Goal: Communication & Community: Answer question/provide support

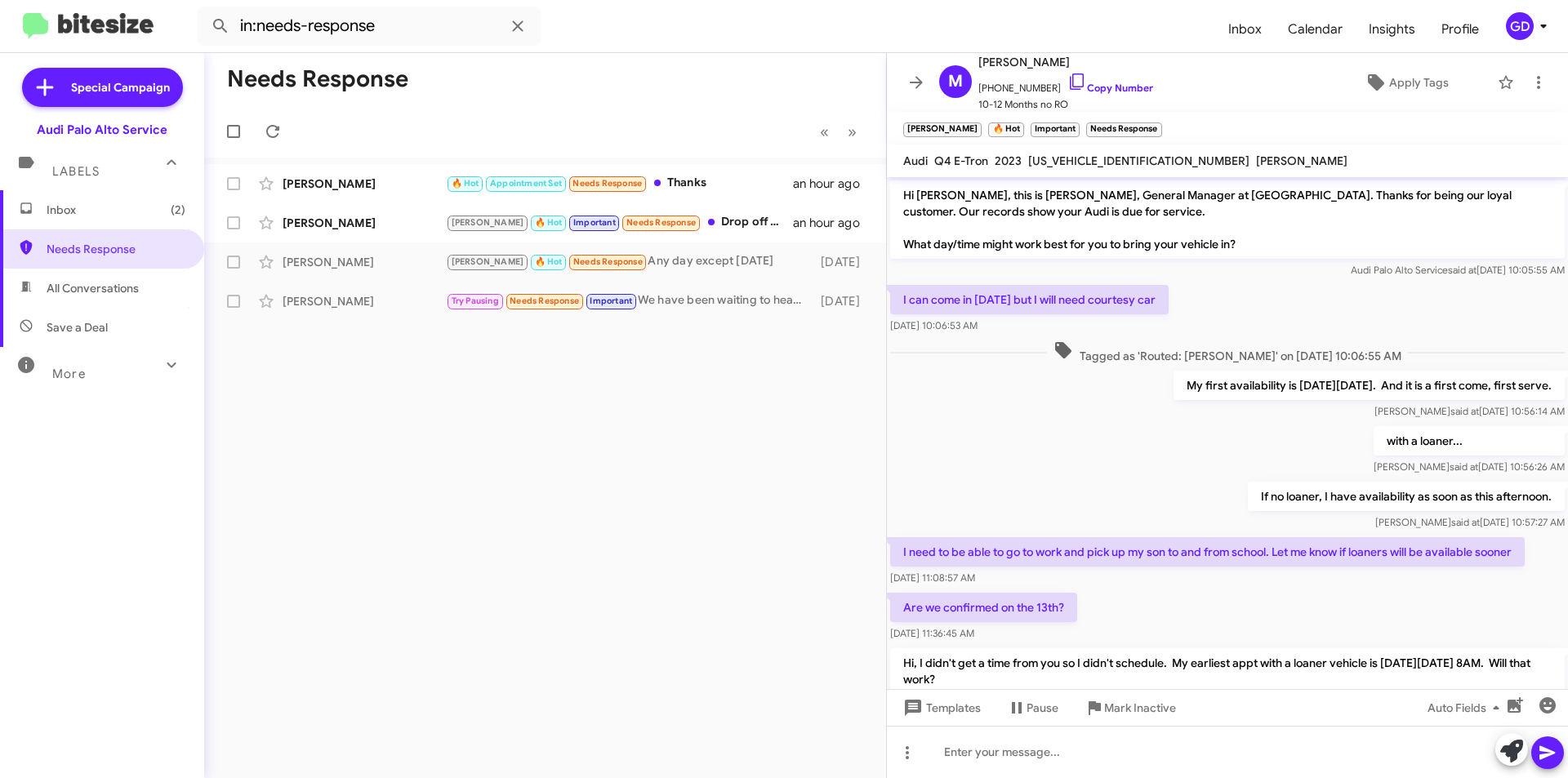
scroll to position [422, 0]
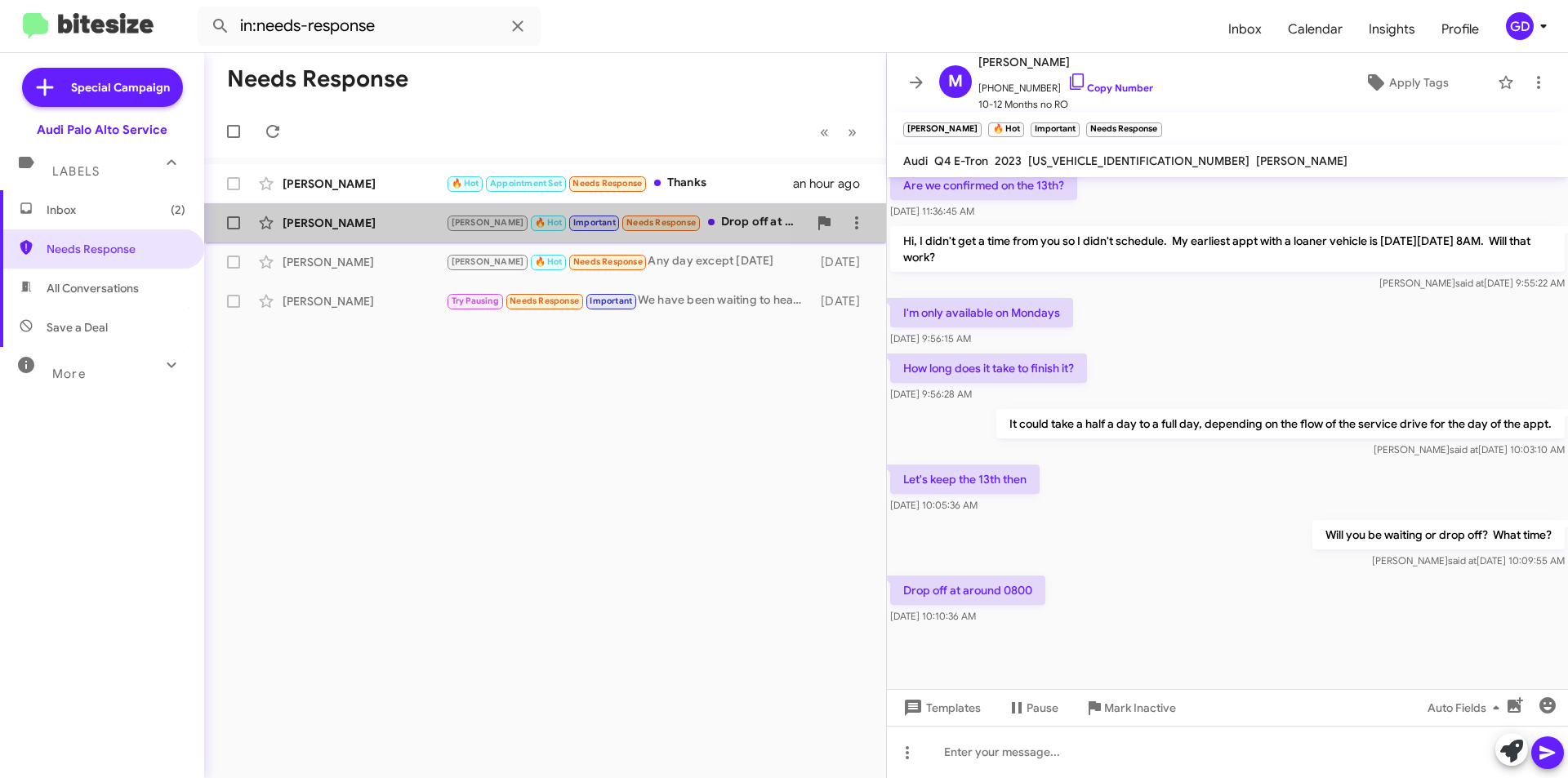
click at [321, 217] on div "[PERSON_NAME]" at bounding box center [364, 222] width 163 height 16
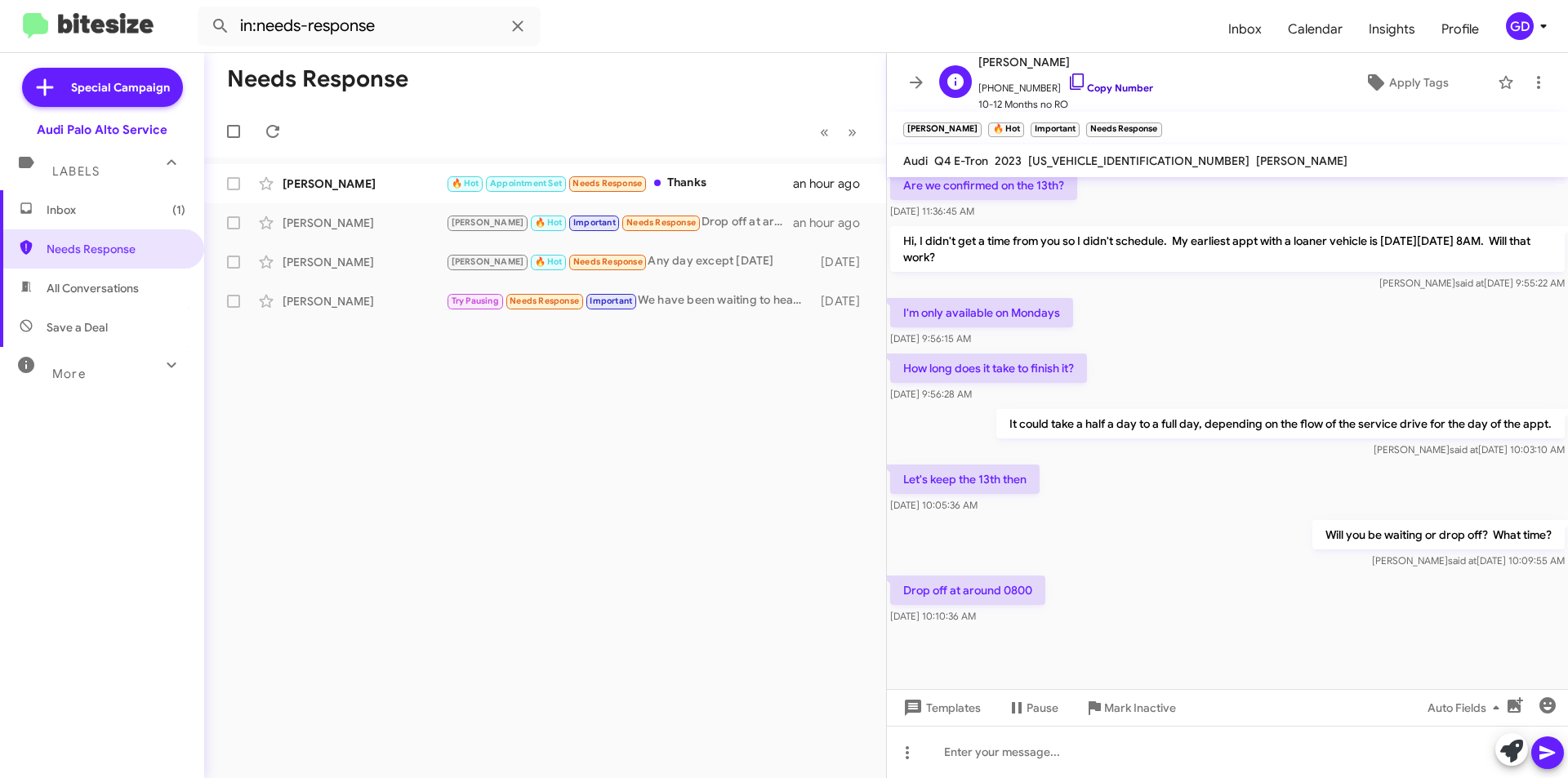
click at [1094, 85] on link "Copy Number" at bounding box center [1110, 88] width 85 height 12
click at [1006, 763] on div at bounding box center [1227, 752] width 681 height 52
paste div
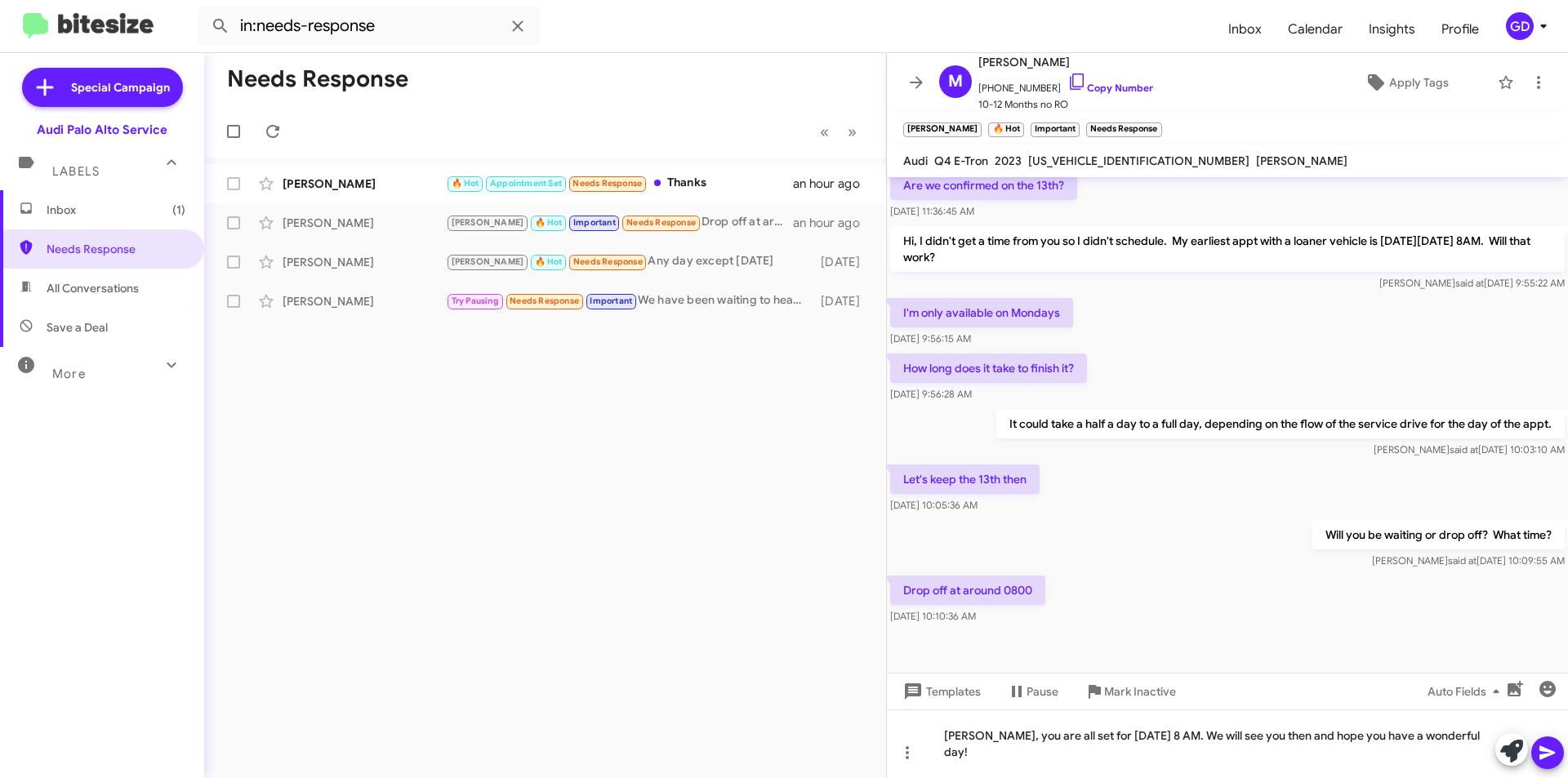
click at [1554, 754] on icon at bounding box center [1547, 753] width 19 height 19
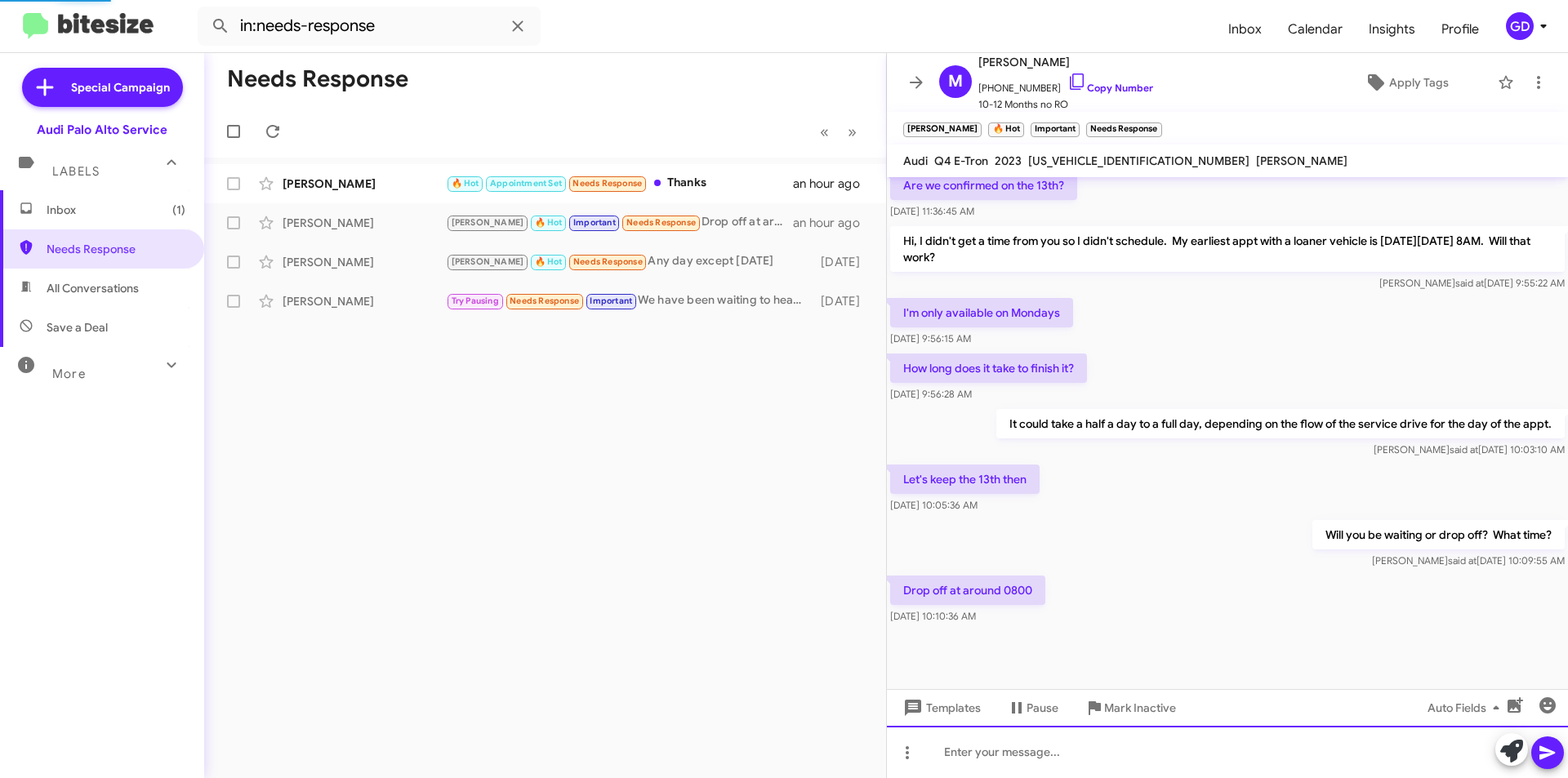
scroll to position [0, 0]
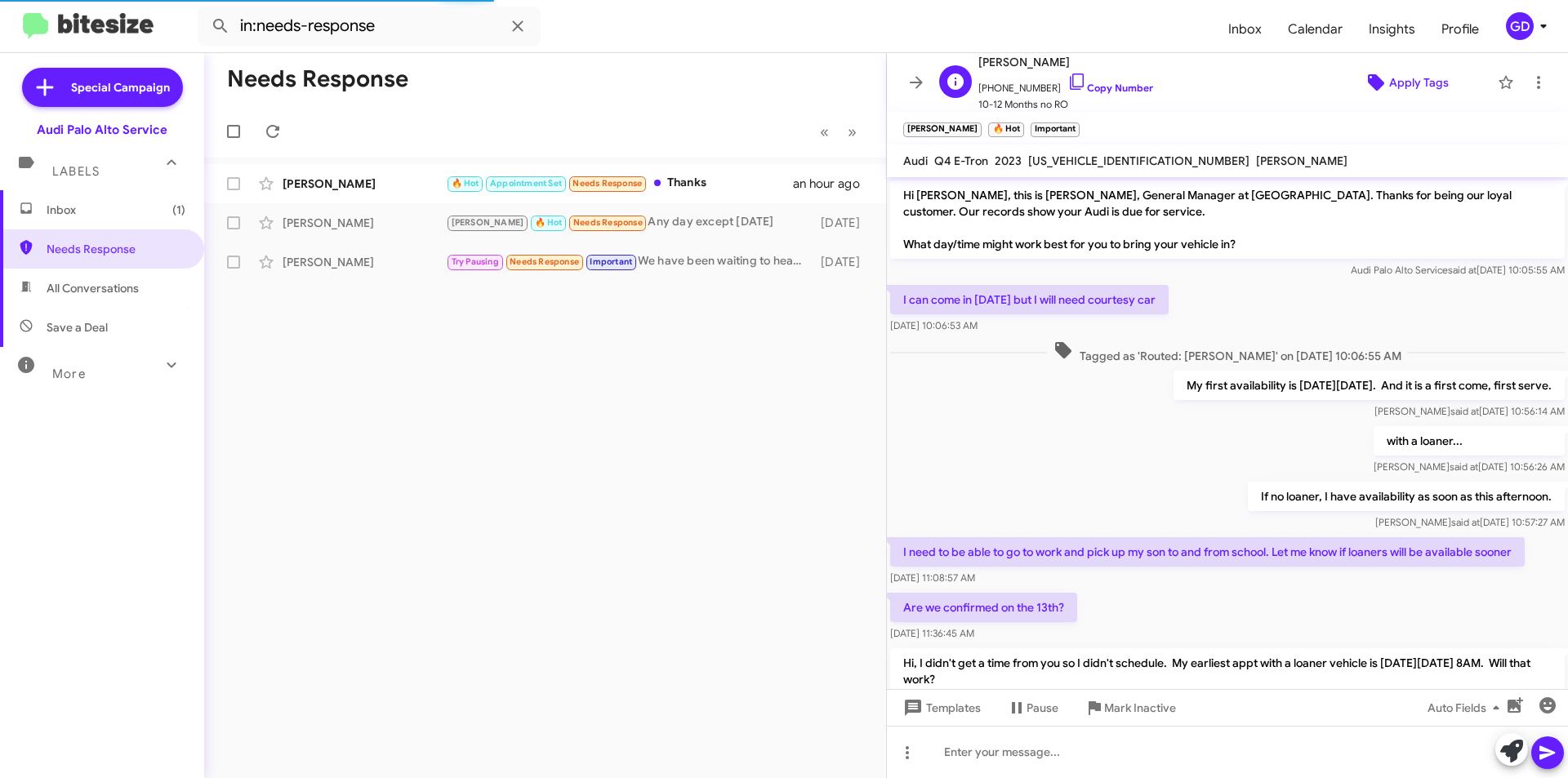
click at [1425, 79] on span "Apply Tags" at bounding box center [1419, 82] width 59 height 30
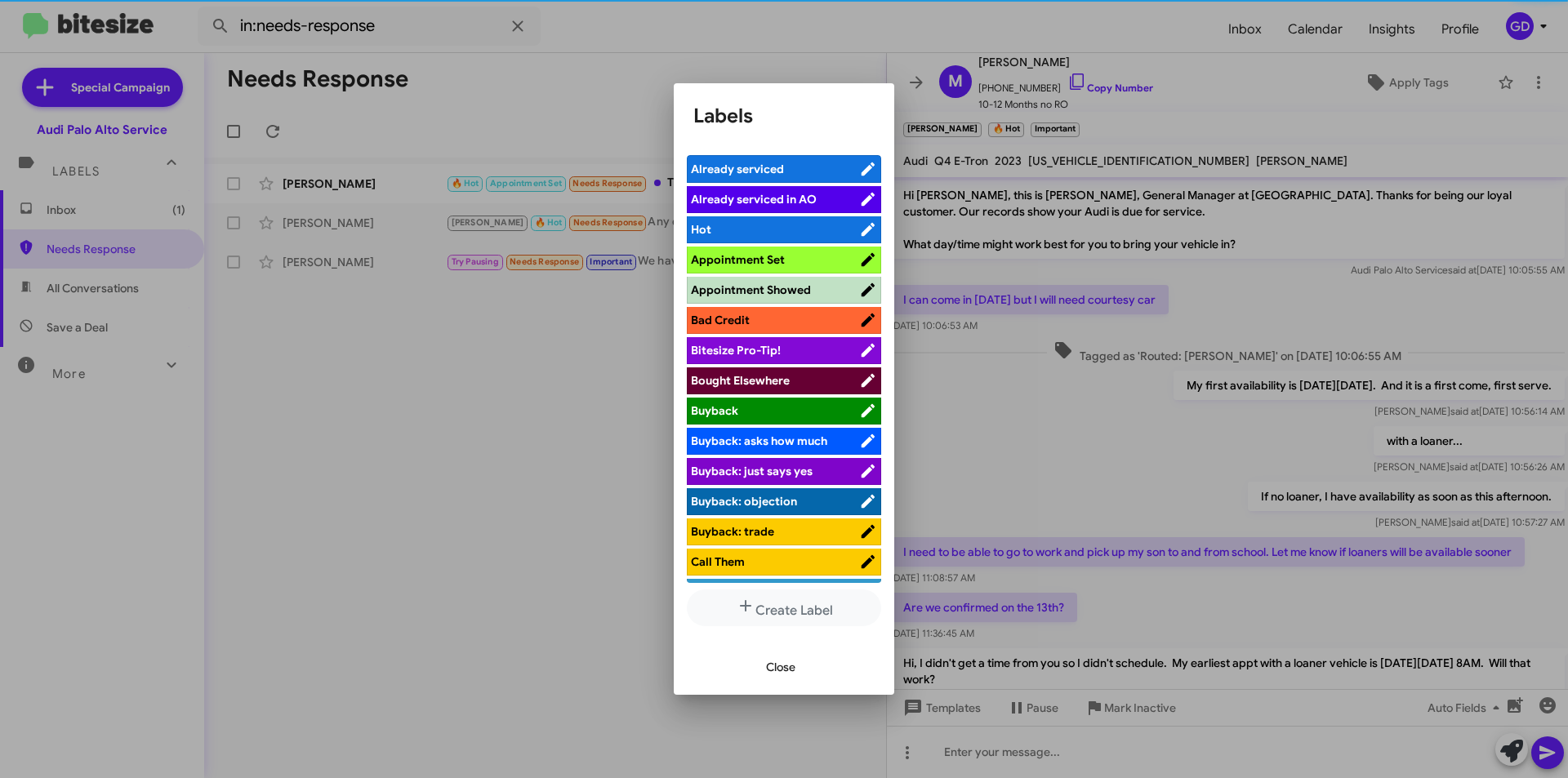
click at [751, 259] on span "Appointment Set" at bounding box center [737, 259] width 94 height 14
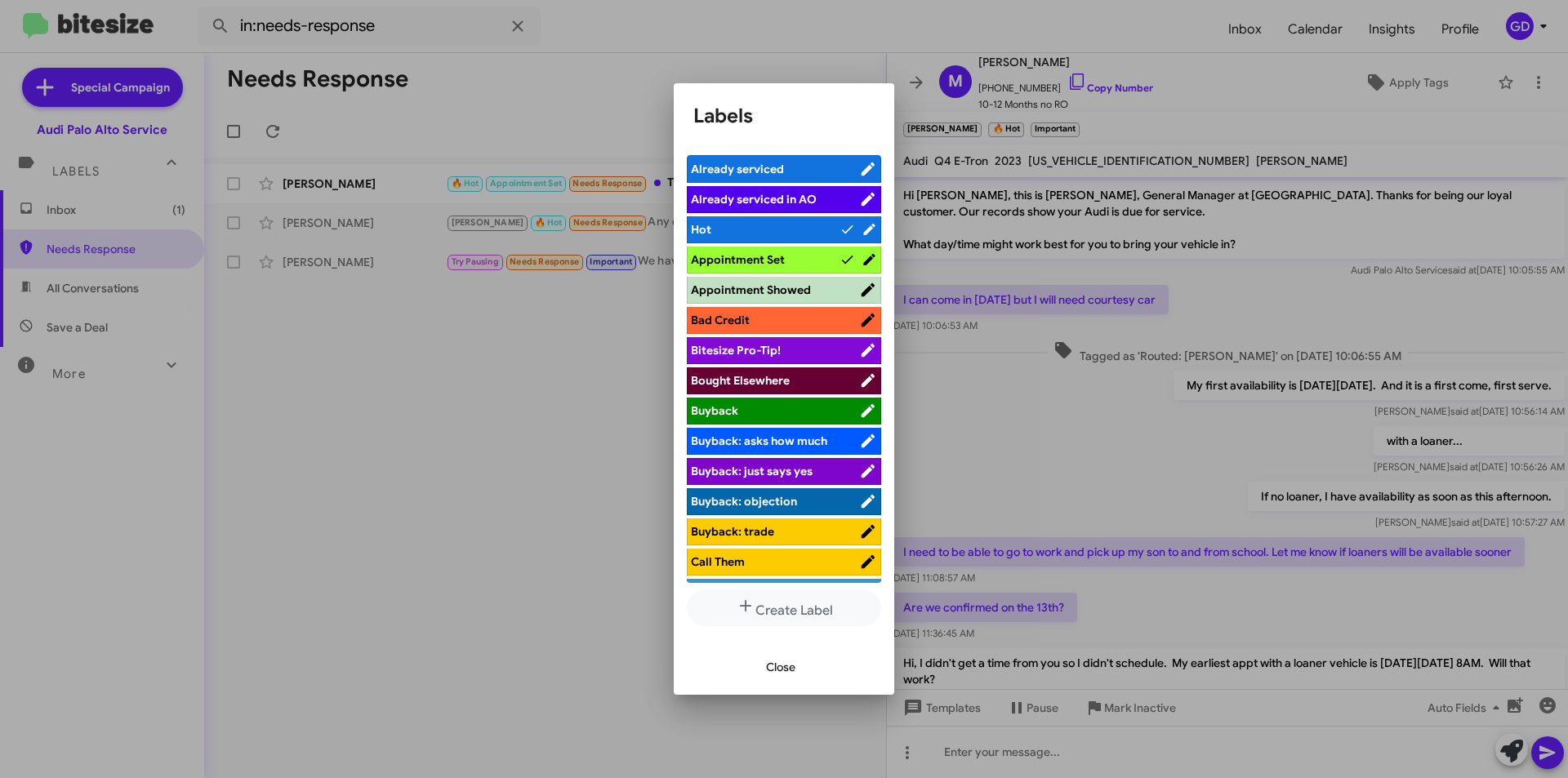
click at [775, 670] on span "Close" at bounding box center [781, 667] width 30 height 30
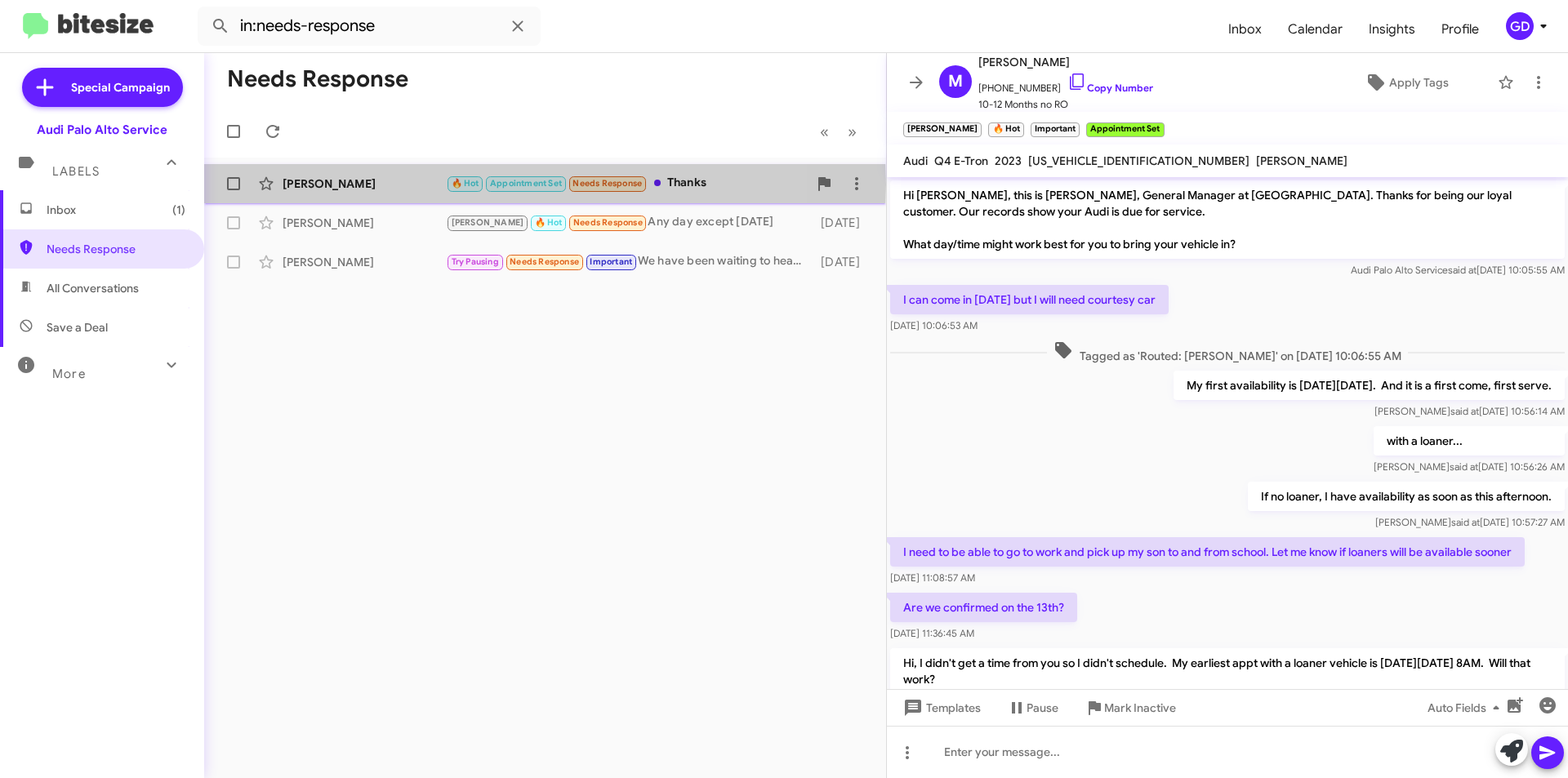
click at [327, 184] on div "[PERSON_NAME]" at bounding box center [364, 184] width 163 height 16
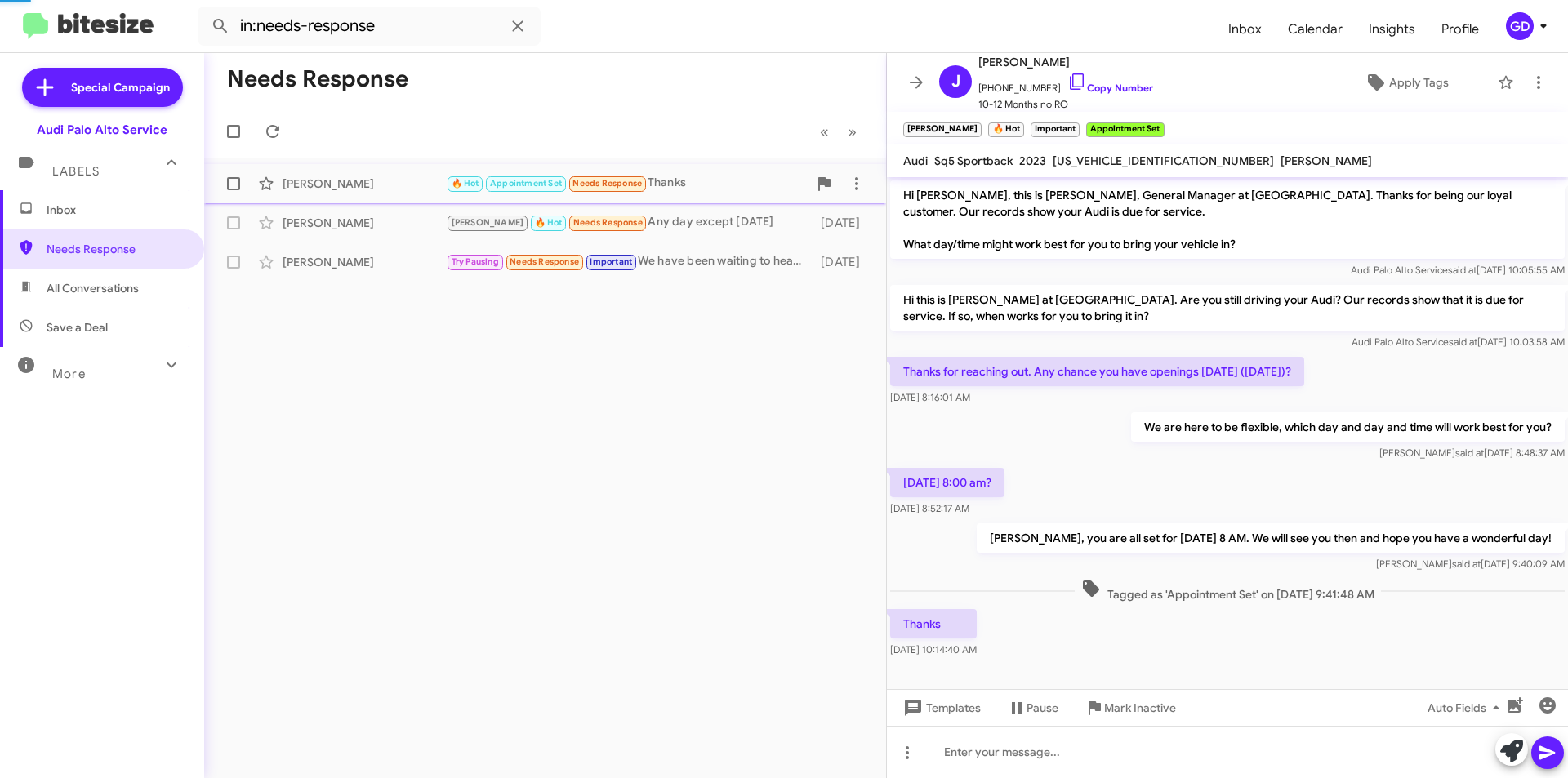
scroll to position [5, 0]
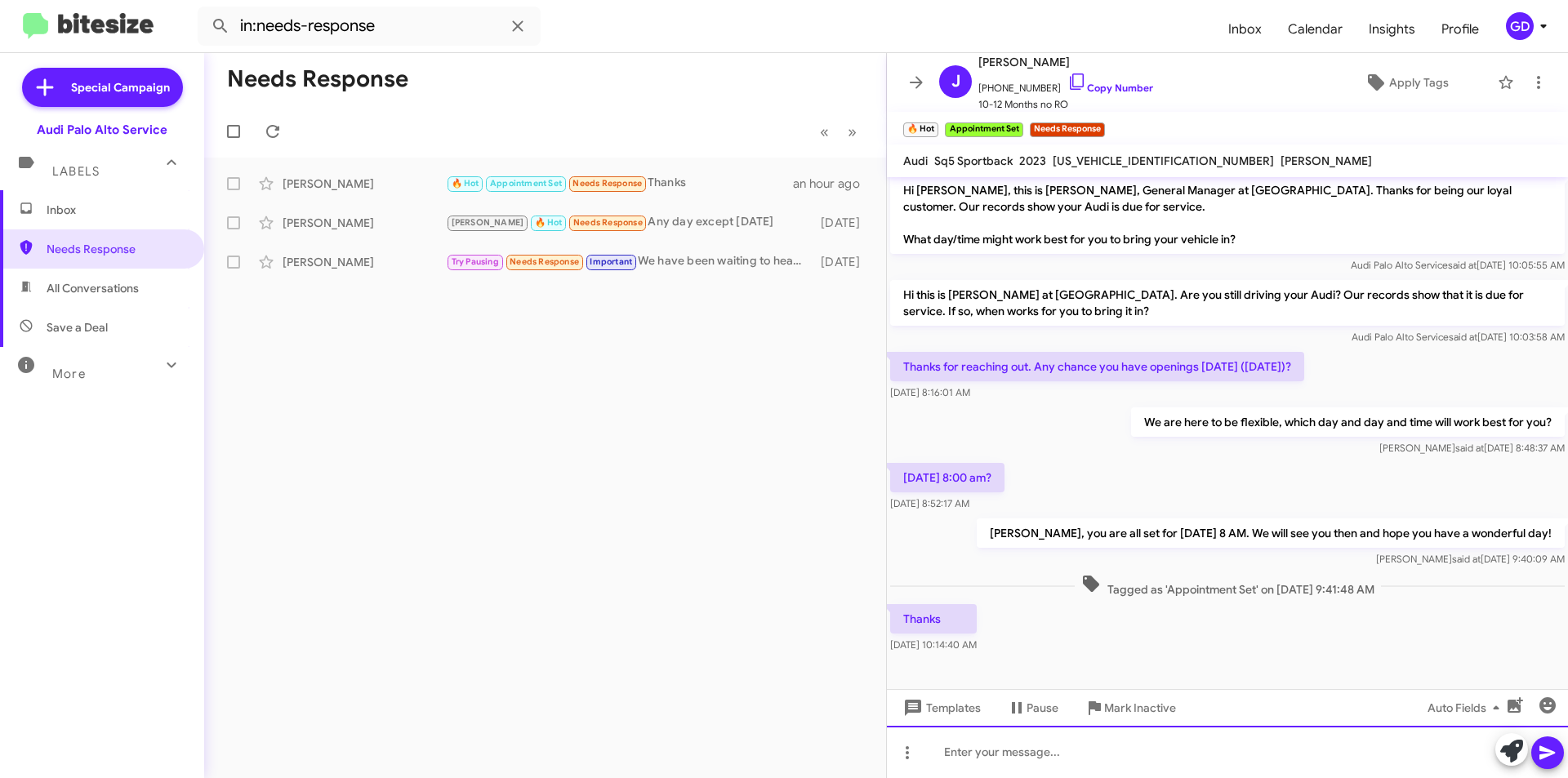
drag, startPoint x: 947, startPoint y: 759, endPoint x: 964, endPoint y: 762, distance: 17.3
click at [948, 759] on div at bounding box center [1227, 752] width 681 height 52
drag, startPoint x: 1552, startPoint y: 753, endPoint x: 723, endPoint y: 746, distance: 829.0
click at [1551, 753] on icon at bounding box center [1547, 753] width 19 height 19
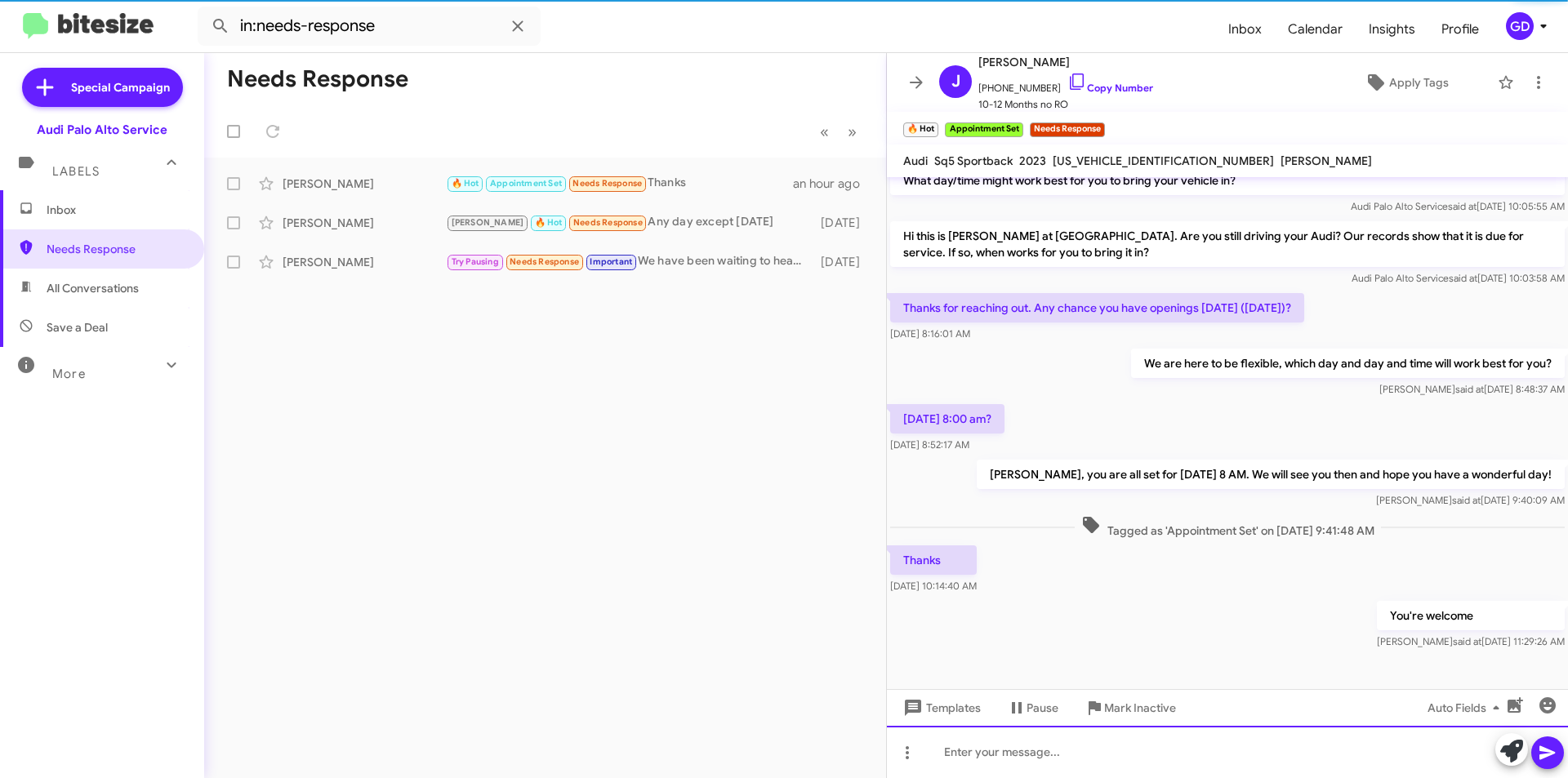
scroll to position [64, 0]
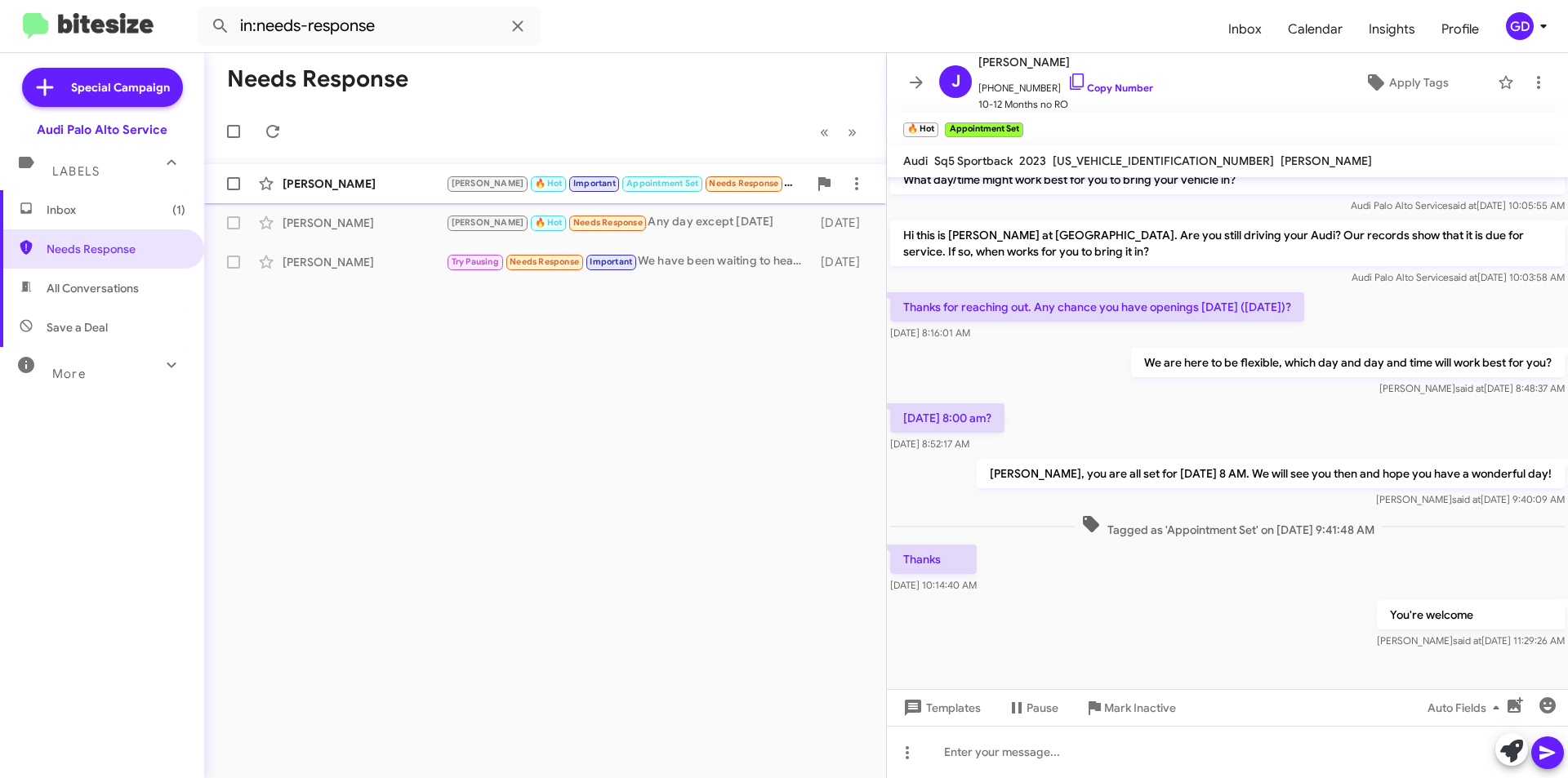
click at [337, 189] on div "[PERSON_NAME]" at bounding box center [364, 184] width 163 height 16
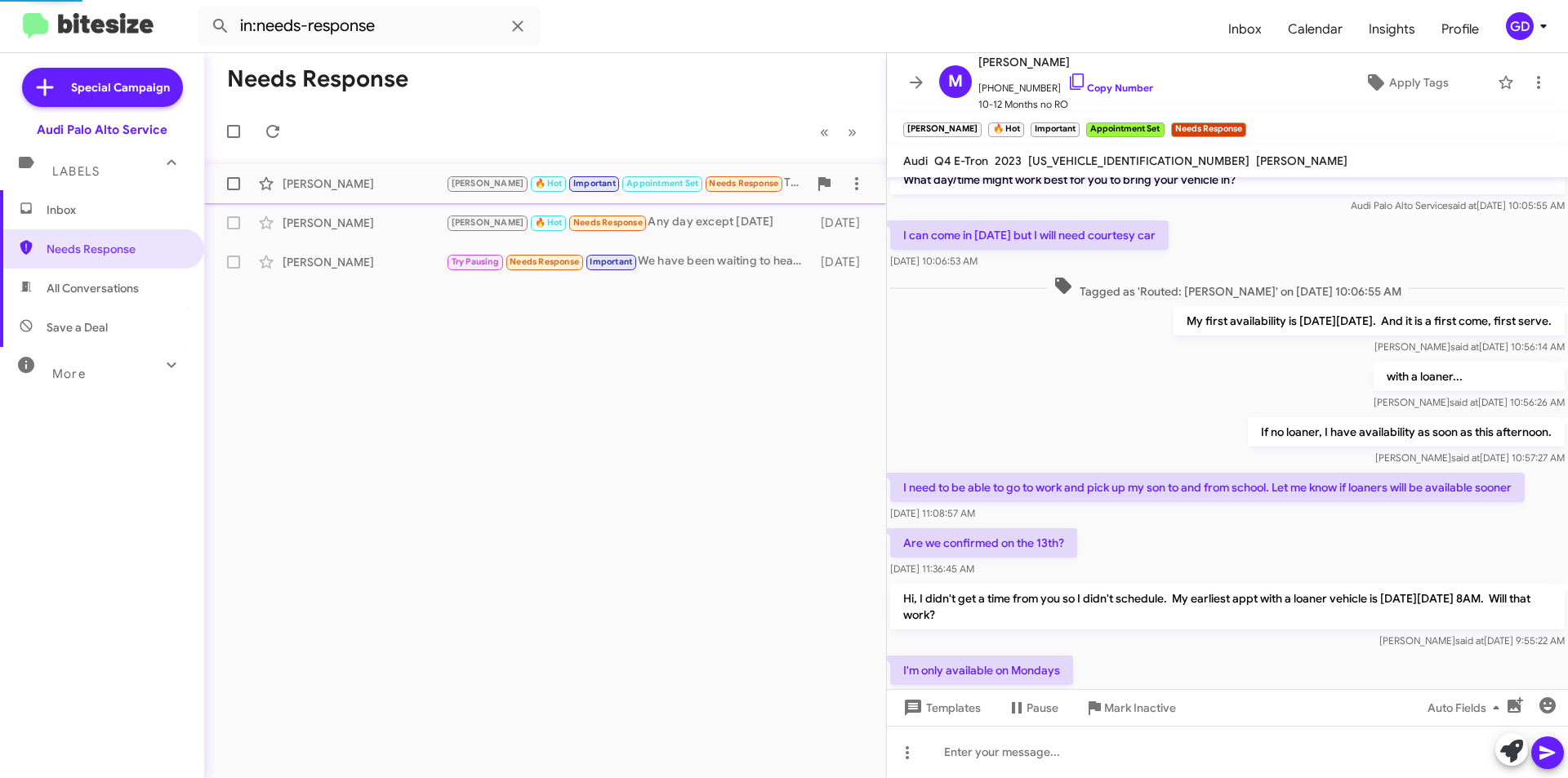
scroll to position [576, 0]
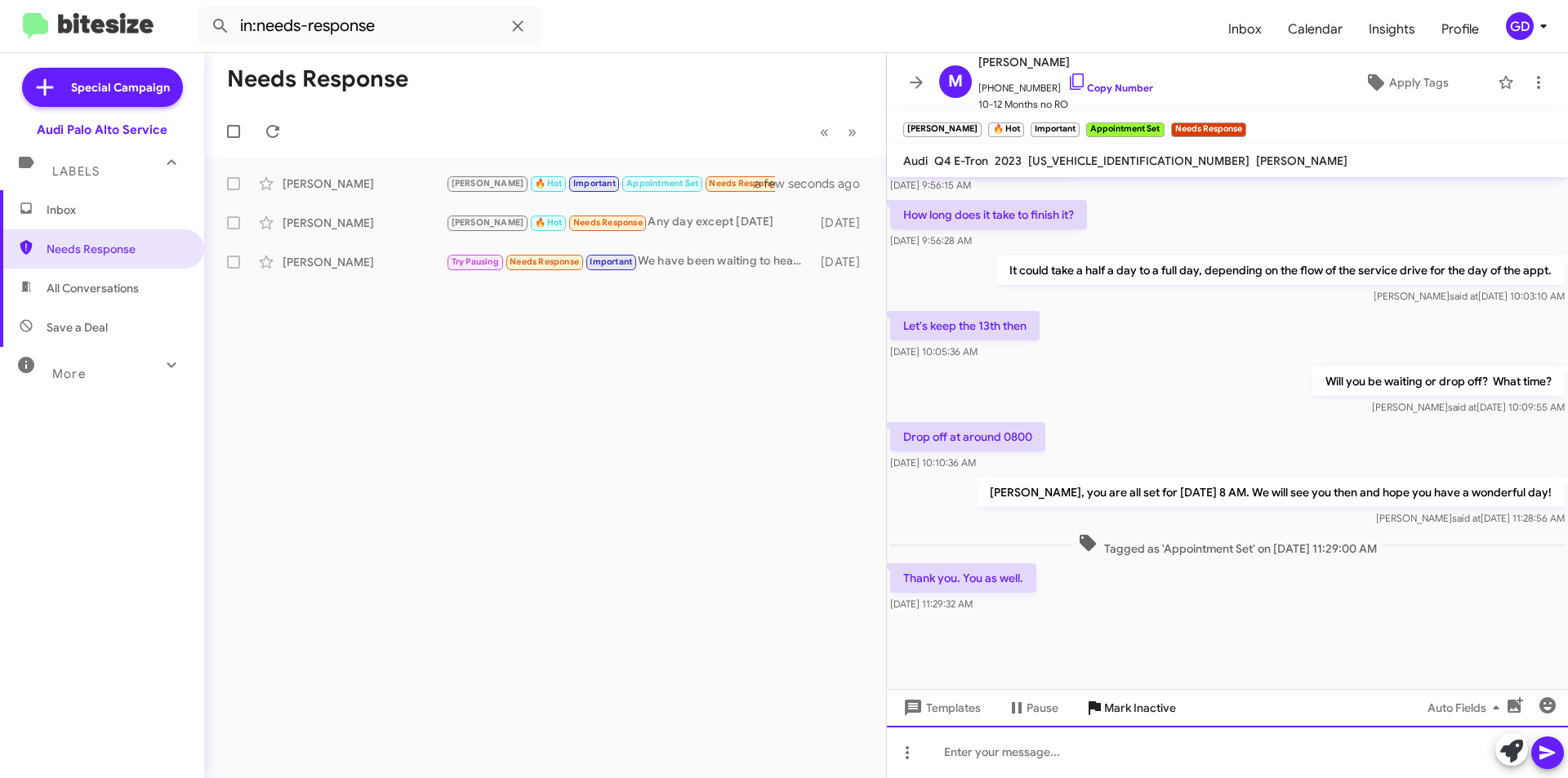
drag, startPoint x: 964, startPoint y: 753, endPoint x: 1093, endPoint y: 714, distance: 134.8
click at [965, 753] on div at bounding box center [1227, 752] width 681 height 52
click at [1554, 750] on icon at bounding box center [1547, 753] width 19 height 19
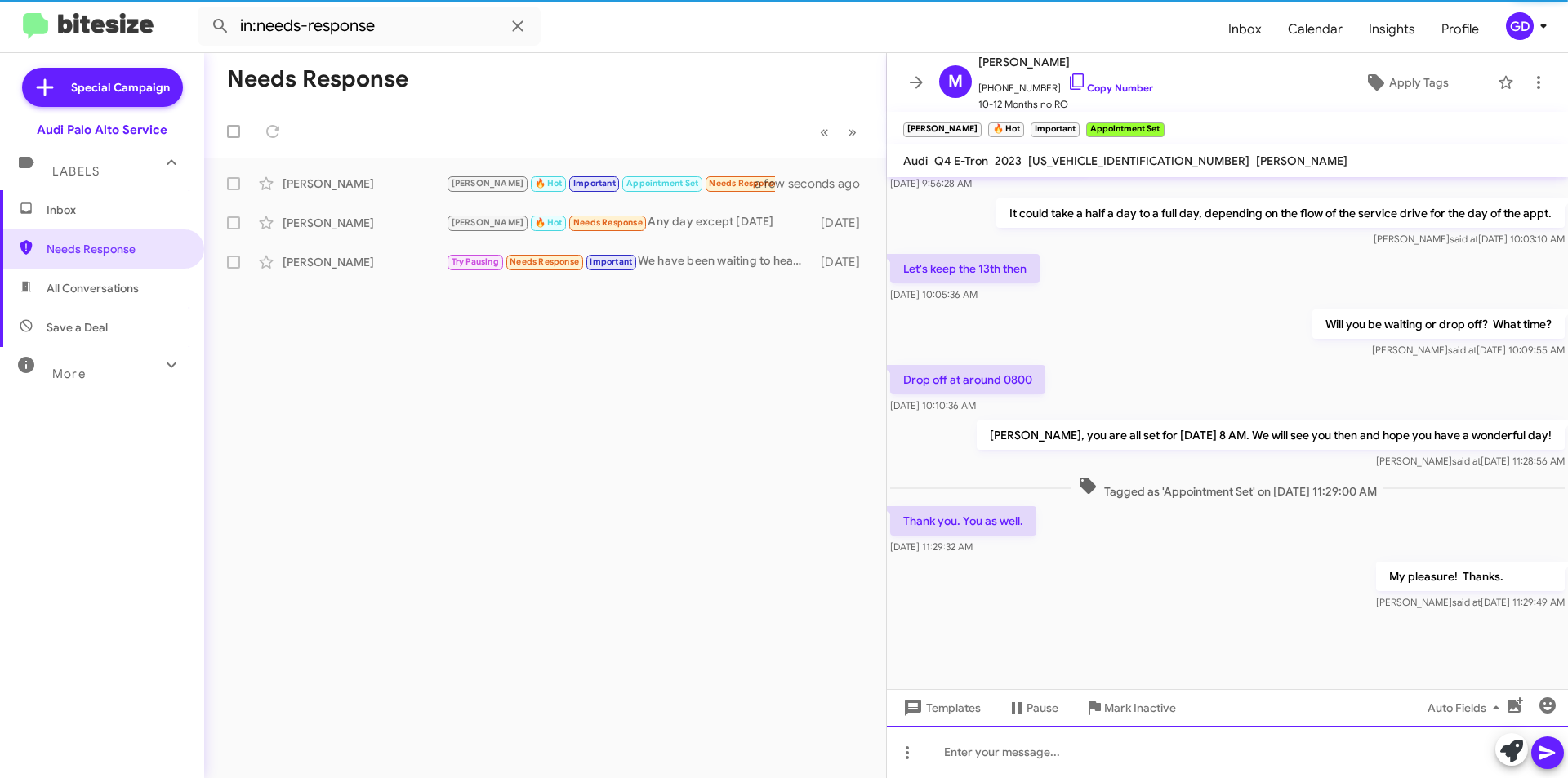
scroll to position [635, 0]
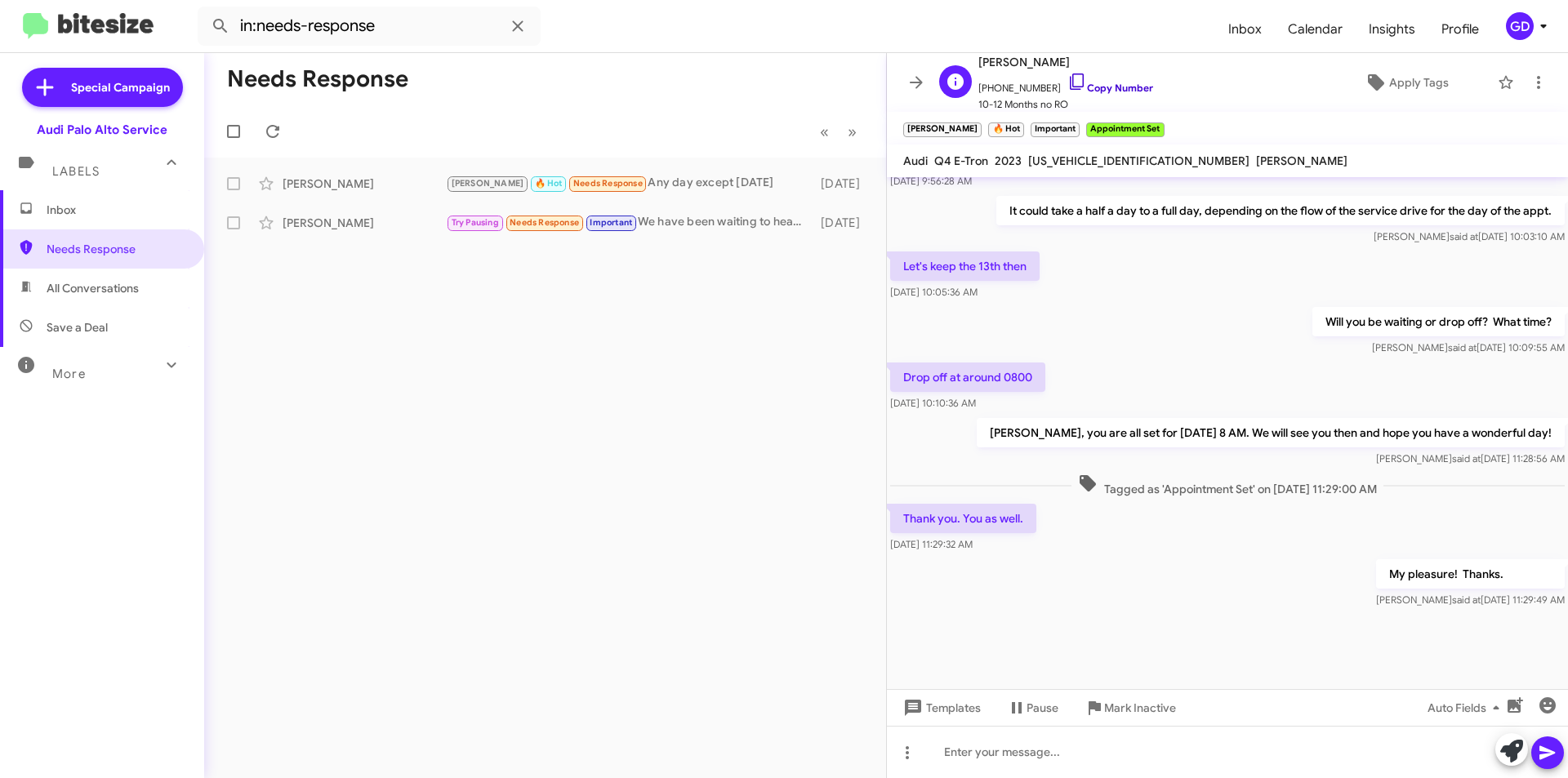
click at [1101, 88] on link "Copy Number" at bounding box center [1110, 88] width 85 height 12
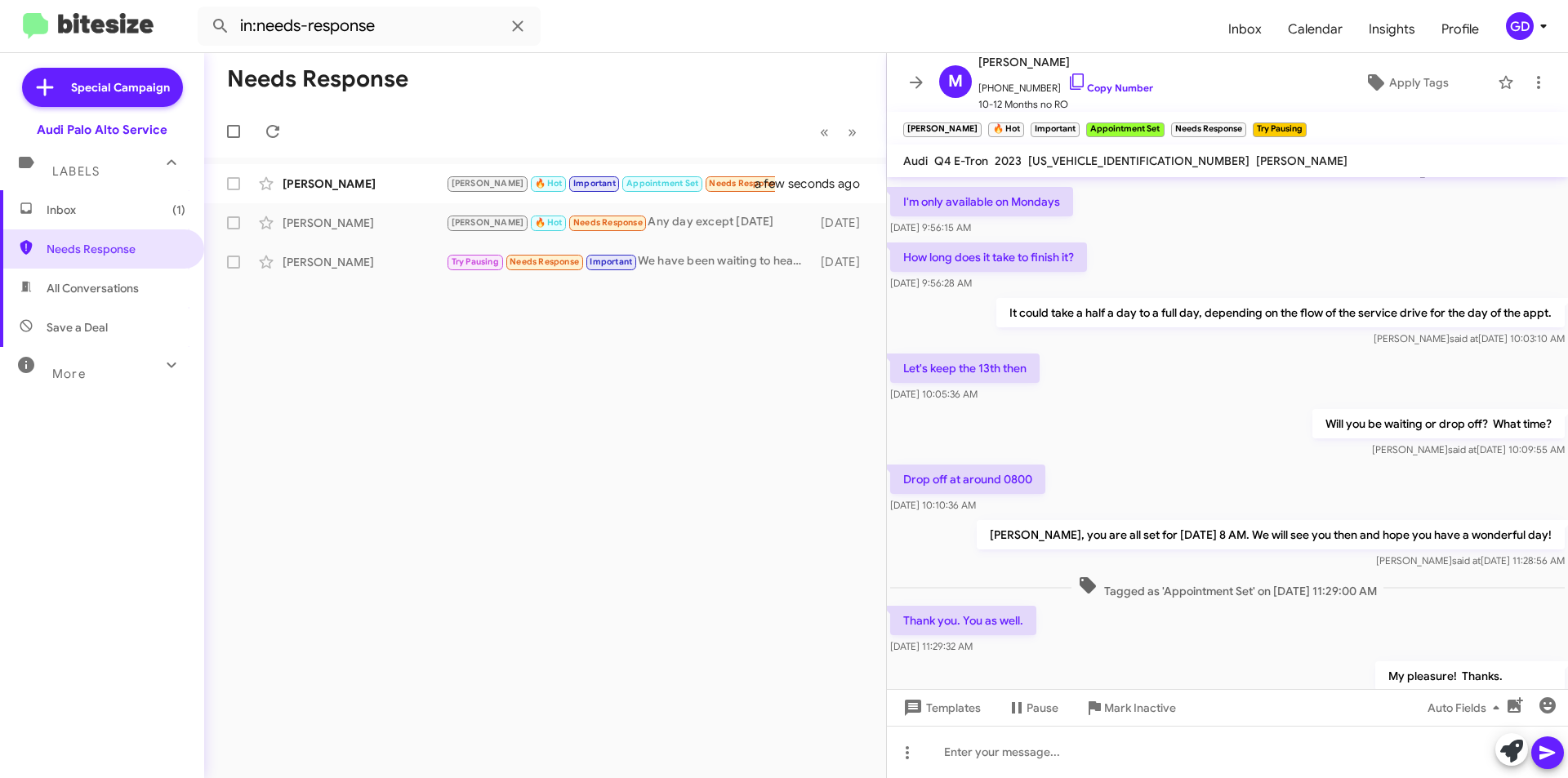
scroll to position [572, 0]
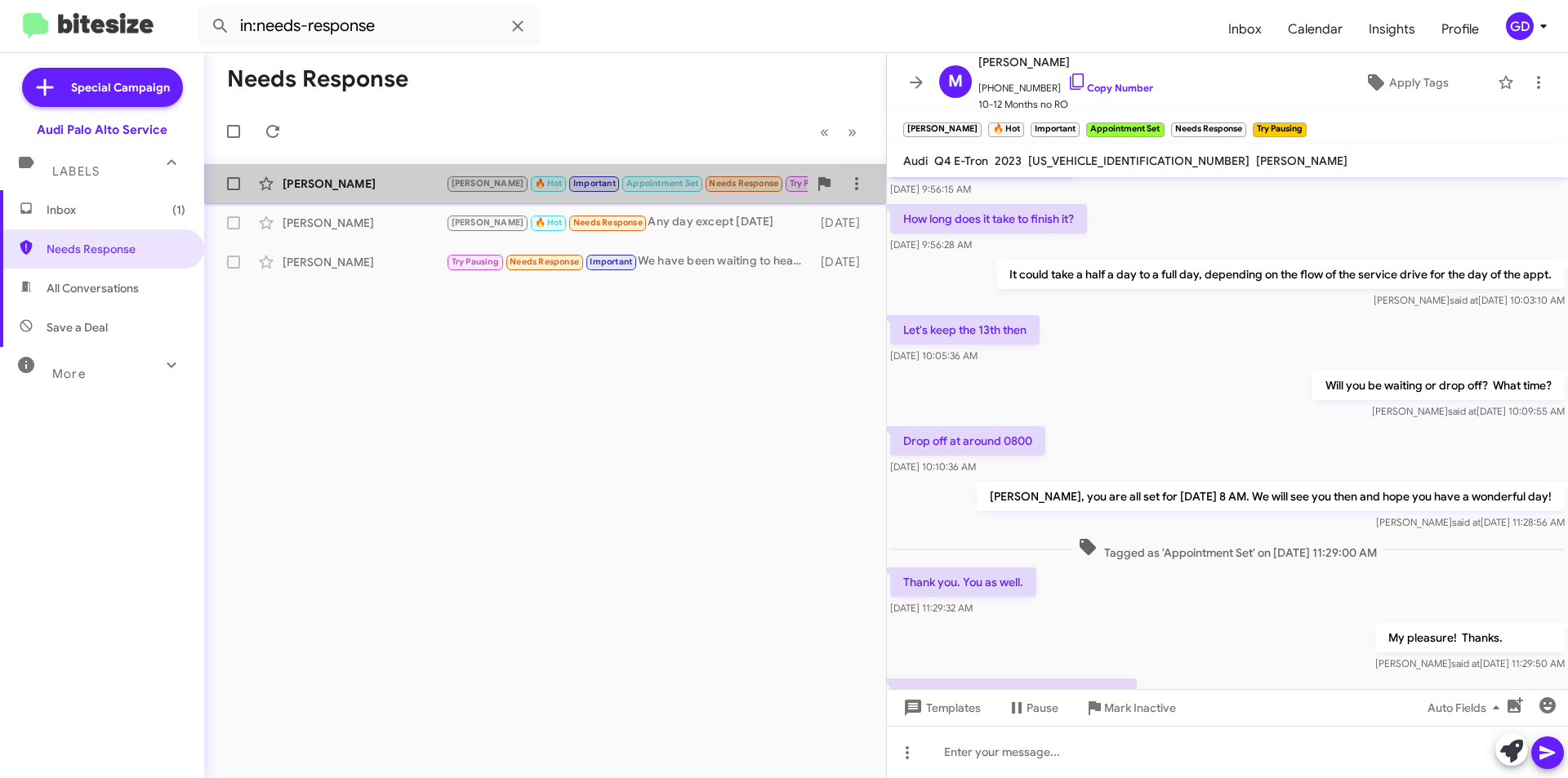
click at [344, 186] on div "[PERSON_NAME]" at bounding box center [364, 184] width 163 height 16
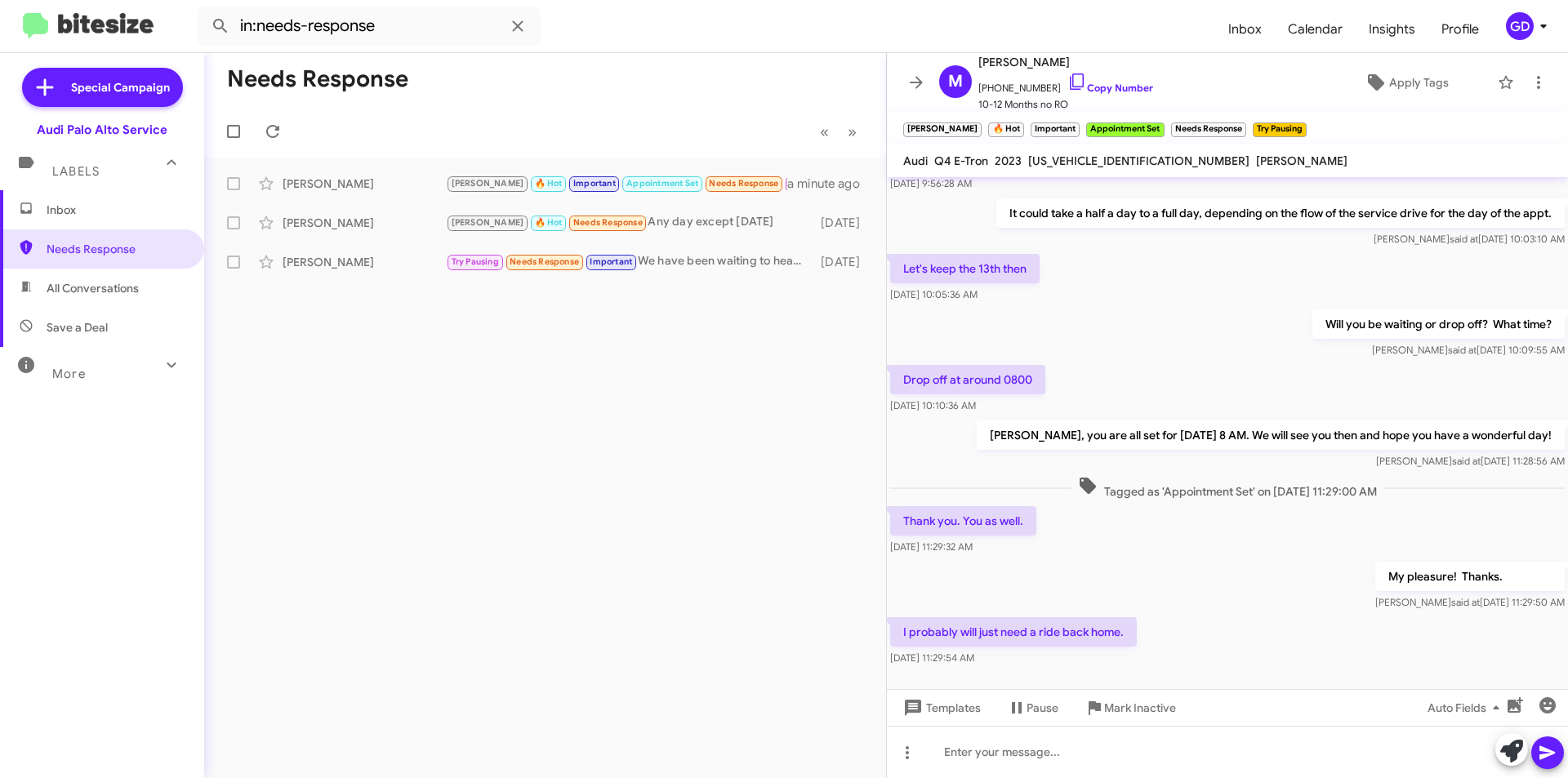
scroll to position [695, 0]
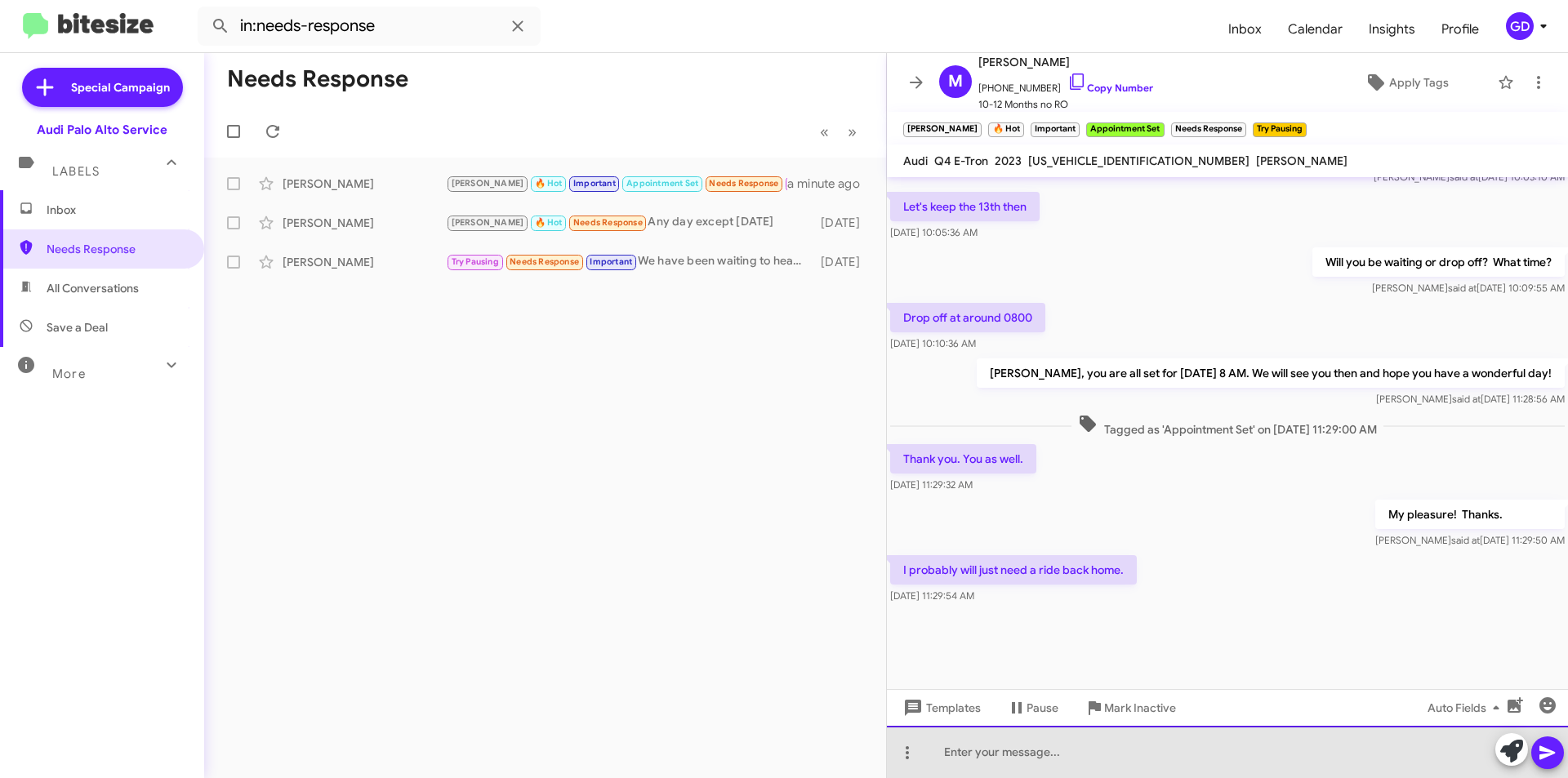
click at [973, 753] on div at bounding box center [1227, 752] width 681 height 52
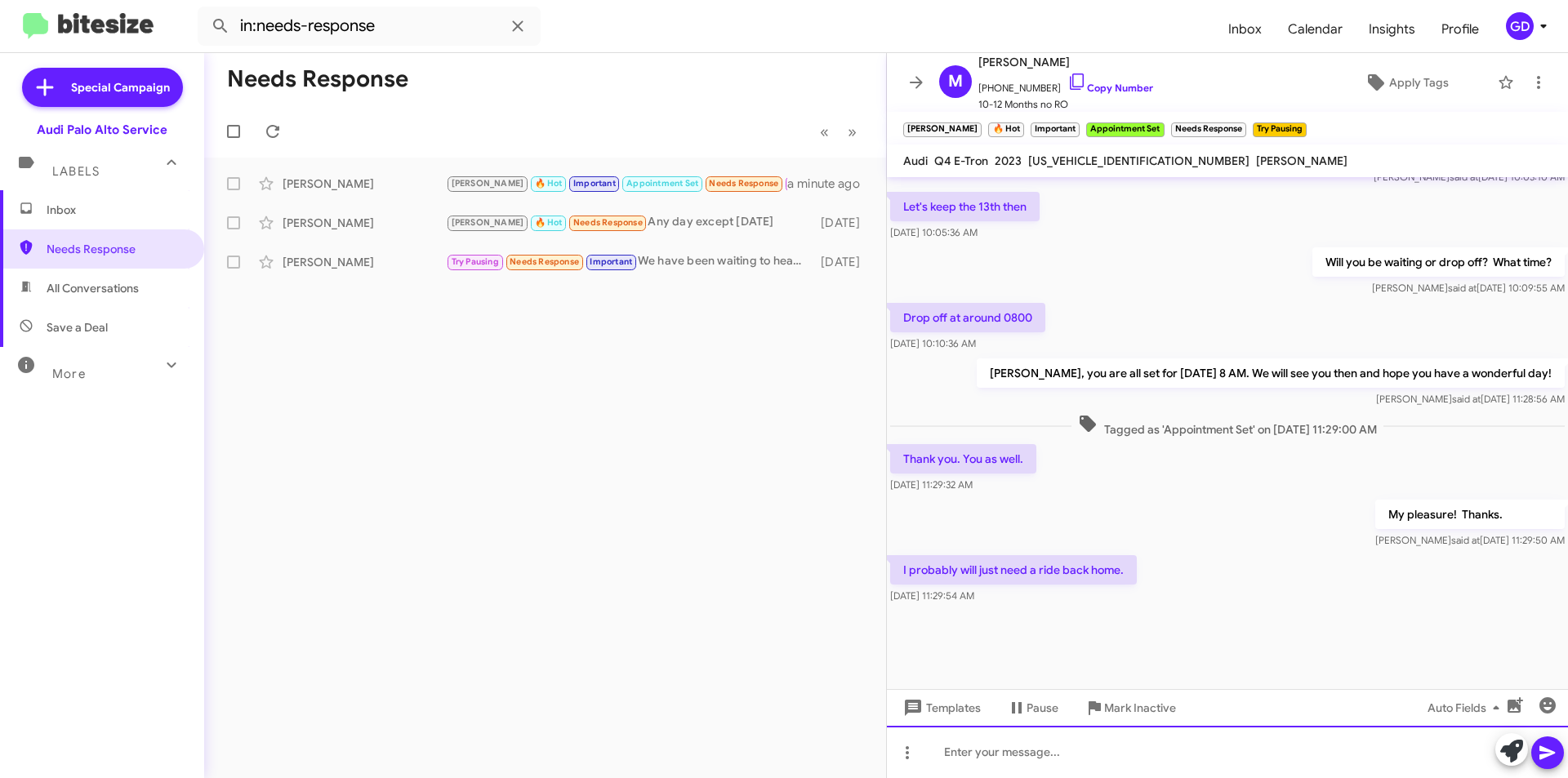
click at [968, 753] on div at bounding box center [1227, 752] width 681 height 52
click at [1546, 752] on icon at bounding box center [1547, 753] width 15 height 14
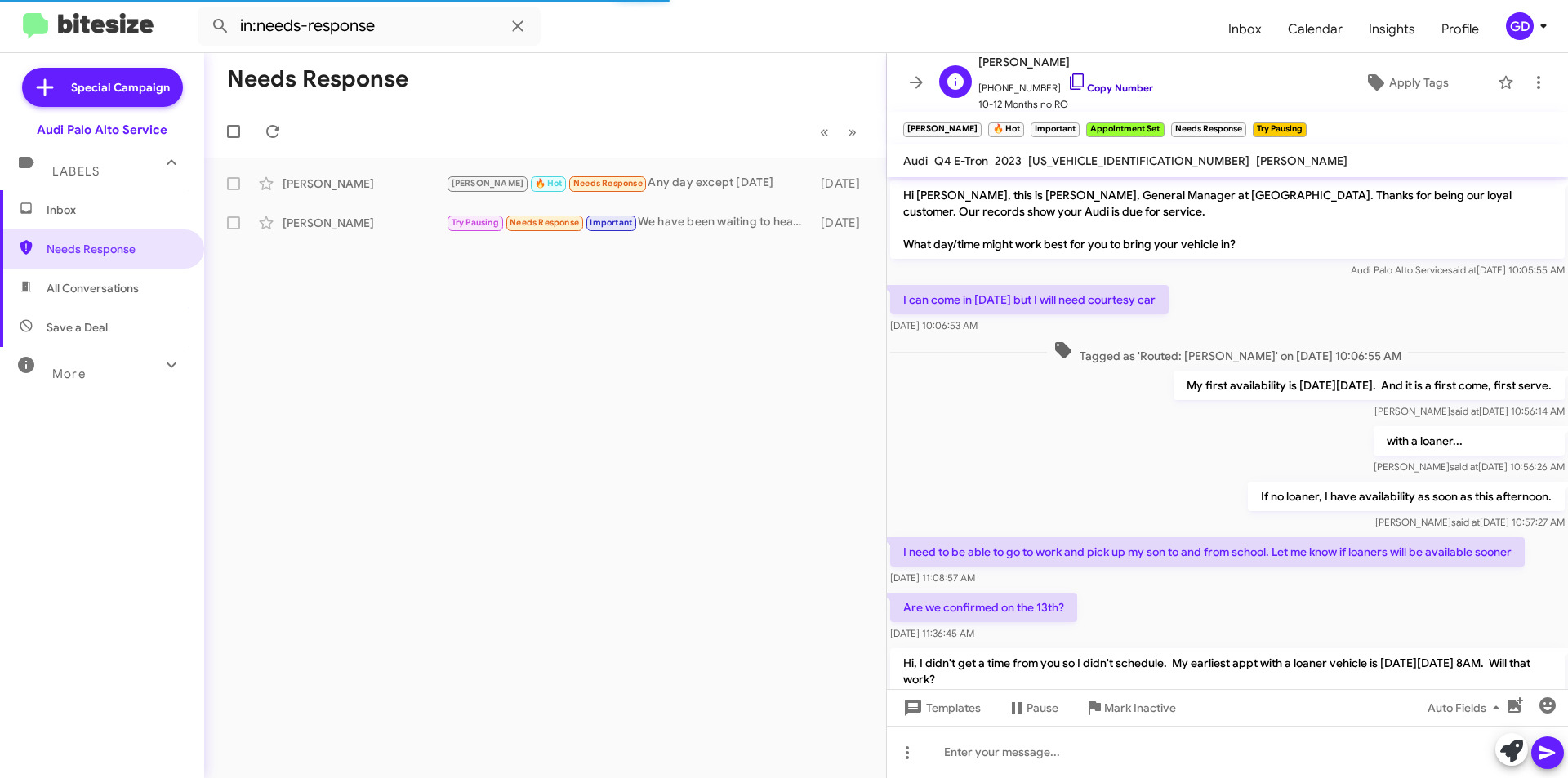
click at [1104, 85] on link "Copy Number" at bounding box center [1110, 88] width 85 height 12
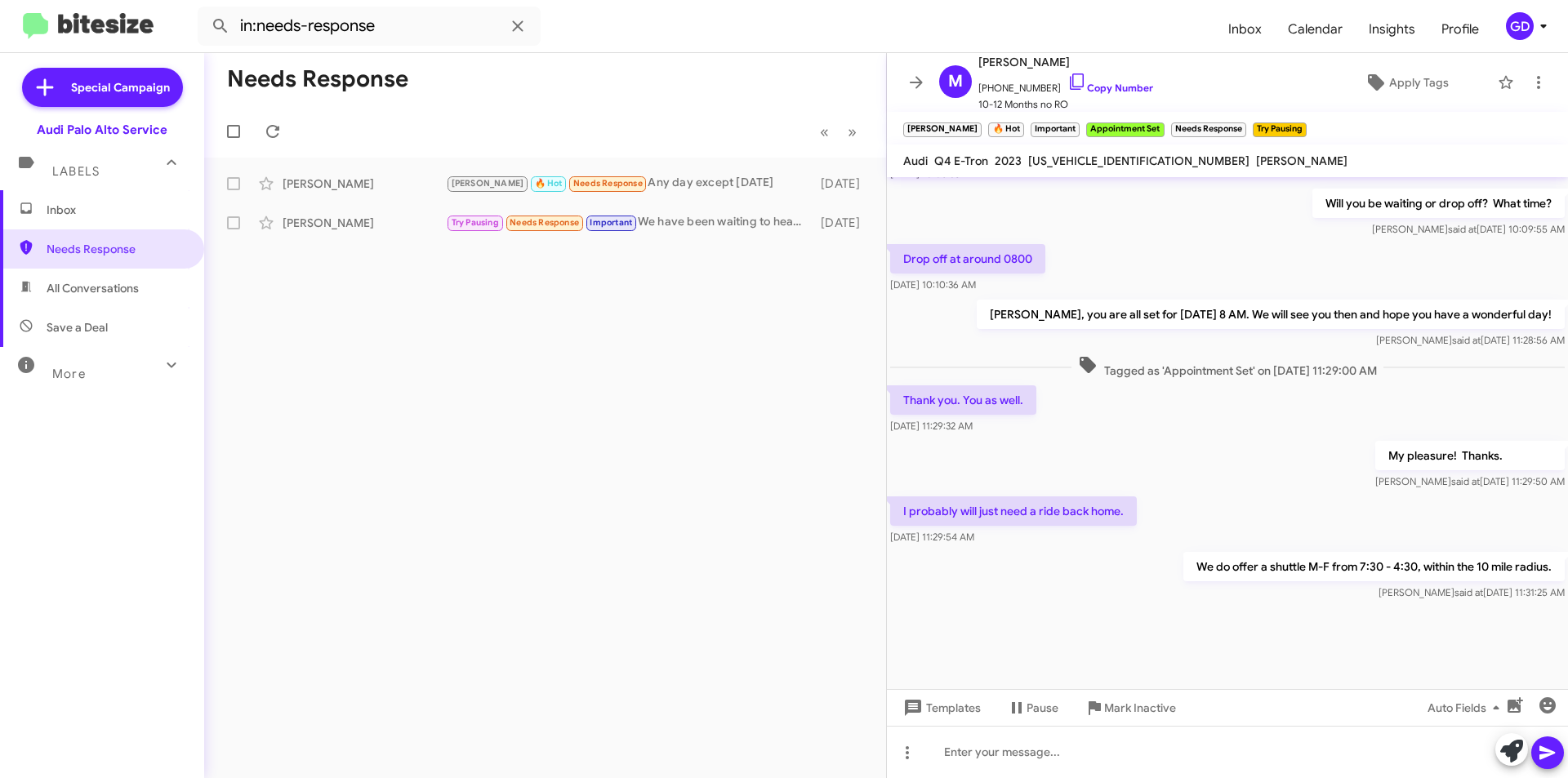
scroll to position [754, 0]
click at [546, 338] on div "Needs Response « Previous » Next [PERSON_NAME] Will [PERSON_NAME] 🔥 Hot Needs R…" at bounding box center [545, 415] width 682 height 725
